Goal: Task Accomplishment & Management: Complete application form

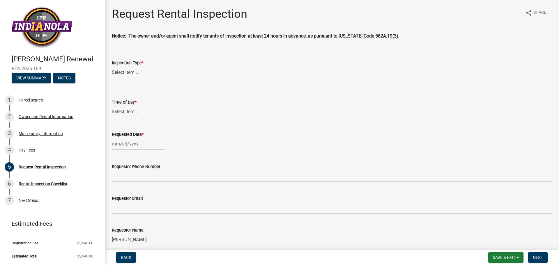
click at [122, 75] on select "Select Item... Rental Inspection" at bounding box center [332, 72] width 441 height 12
click at [112, 66] on select "Select Item... Rental Inspection" at bounding box center [332, 72] width 441 height 12
select select "b959d790-e5ea-4503-81e8-7f17c022e9fc"
click at [126, 109] on select "Select Item... AM PM" at bounding box center [332, 112] width 441 height 12
click at [112, 106] on select "Select Item... AM PM" at bounding box center [332, 112] width 441 height 12
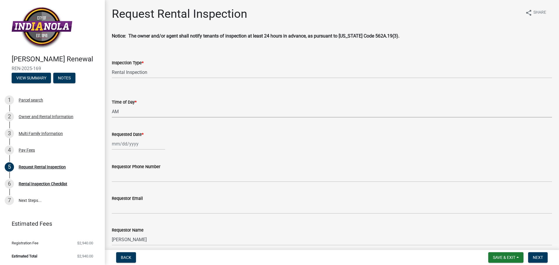
select select "843ebab2-59e7-4208-955a-d78dd632208f"
click at [126, 146] on div at bounding box center [138, 144] width 53 height 12
click at [145, 204] on div "25" at bounding box center [145, 202] width 9 height 9
type input "[DATE]"
click at [186, 166] on div "Requestor Phone Number" at bounding box center [332, 166] width 441 height 7
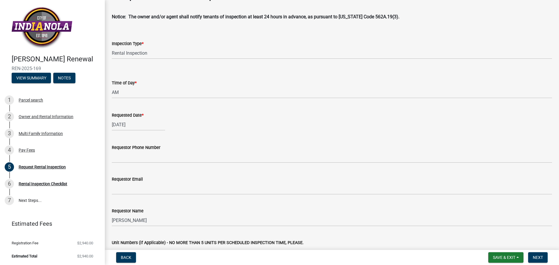
scroll to position [29, 0]
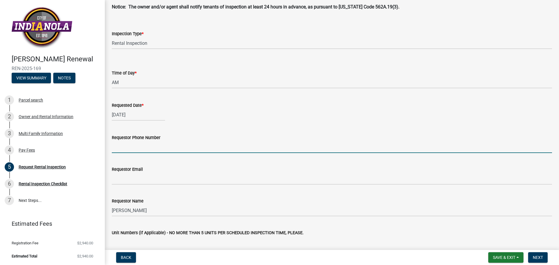
click at [158, 145] on input "Requestor Phone Number" at bounding box center [332, 147] width 441 height 12
type input "5158234870"
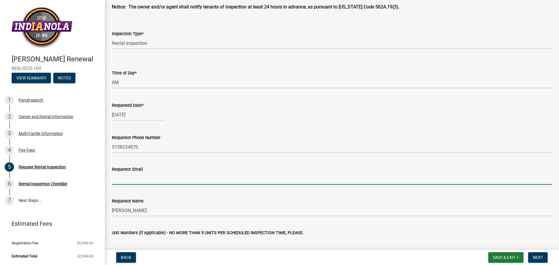
click at [138, 177] on input "Requestor Email" at bounding box center [332, 179] width 441 height 12
type input "[PERSON_NAME][EMAIL_ADDRESS][DOMAIN_NAME]"
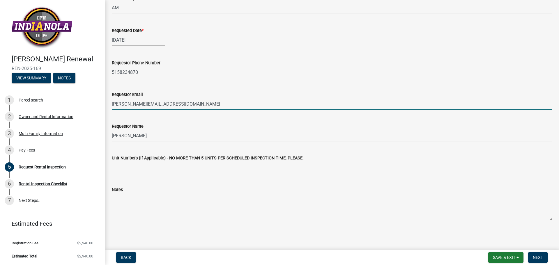
scroll to position [104, 0]
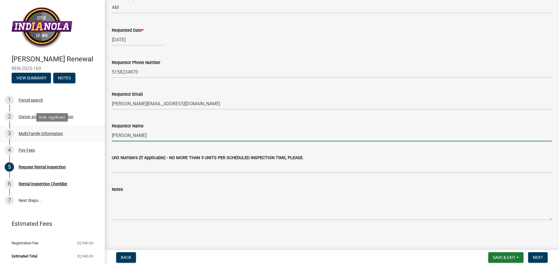
drag, startPoint x: 157, startPoint y: 135, endPoint x: 81, endPoint y: 135, distance: 75.8
click at [81, 135] on div "[PERSON_NAME] Renewal REN-2025-169 View Summary Notes 1 Parcel search 2 Owner a…" at bounding box center [279, 132] width 559 height 265
type input "[PERSON_NAME]"
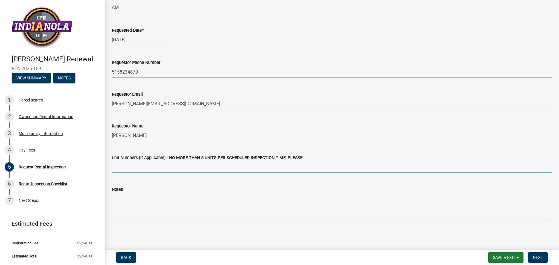
click at [174, 167] on input "Unit Numbers (if Applicable) - NO MORE THAN 5 UNITS PER SCHEDULED INSPECTION TI…" at bounding box center [332, 167] width 441 height 12
type input "1-58"
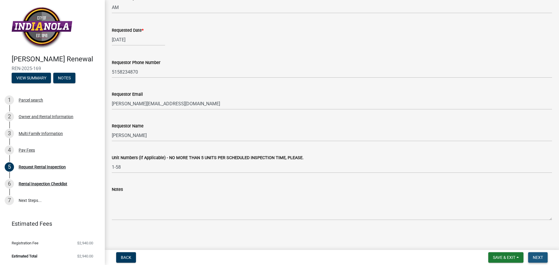
click at [536, 256] on span "Next" at bounding box center [538, 258] width 10 height 5
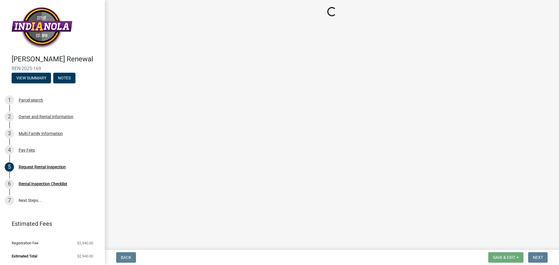
scroll to position [0, 0]
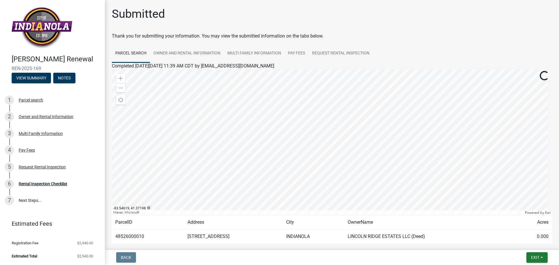
click at [344, 149] on div at bounding box center [332, 143] width 441 height 146
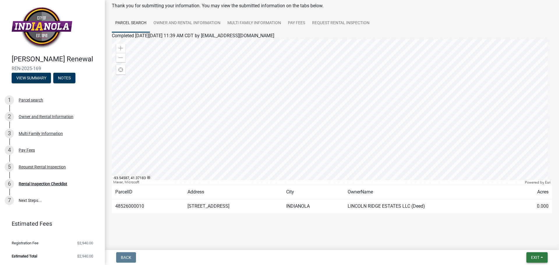
click at [539, 256] on span "Exit" at bounding box center [536, 258] width 8 height 5
click at [515, 231] on button "Save" at bounding box center [524, 229] width 47 height 14
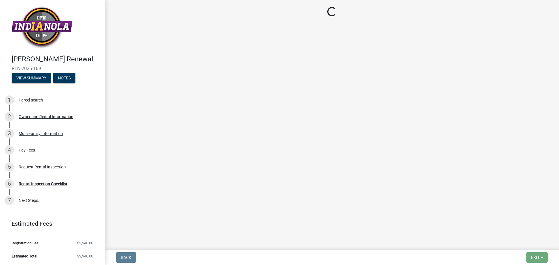
scroll to position [0, 0]
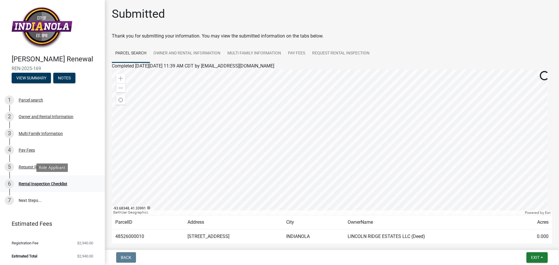
click at [47, 184] on div "Rental Inspection Checklist" at bounding box center [43, 184] width 49 height 4
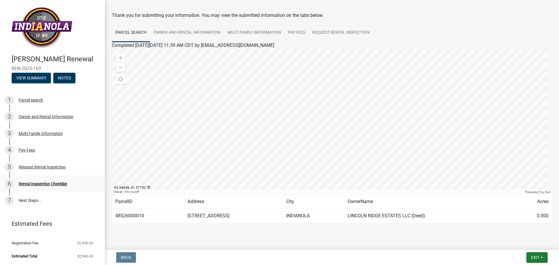
scroll to position [30, 0]
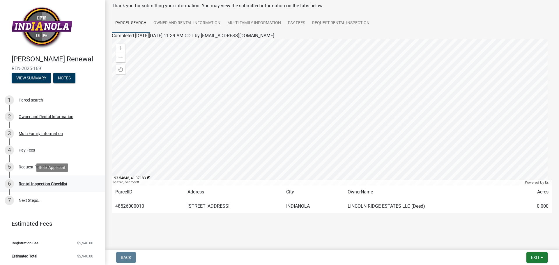
click at [32, 184] on div "Rental Inspection Checklist" at bounding box center [43, 184] width 49 height 4
